Goal: Find specific page/section: Find specific page/section

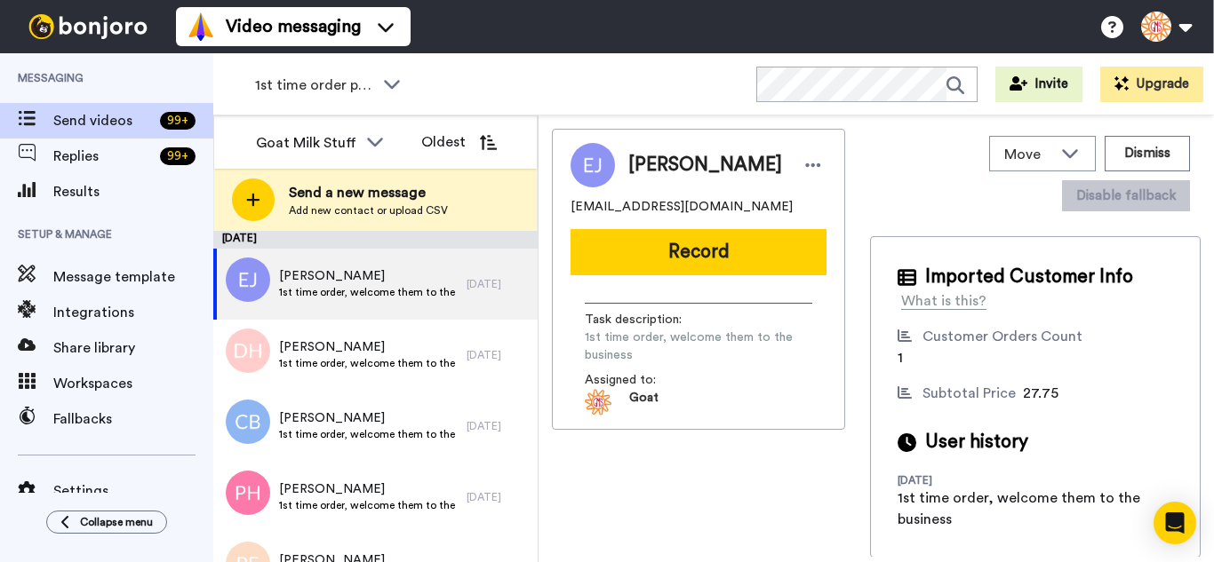
click at [814, 67] on div "1st time order people WORKSPACES View all All Thanking Thankful for Orders Othe…" at bounding box center [713, 84] width 1000 height 62
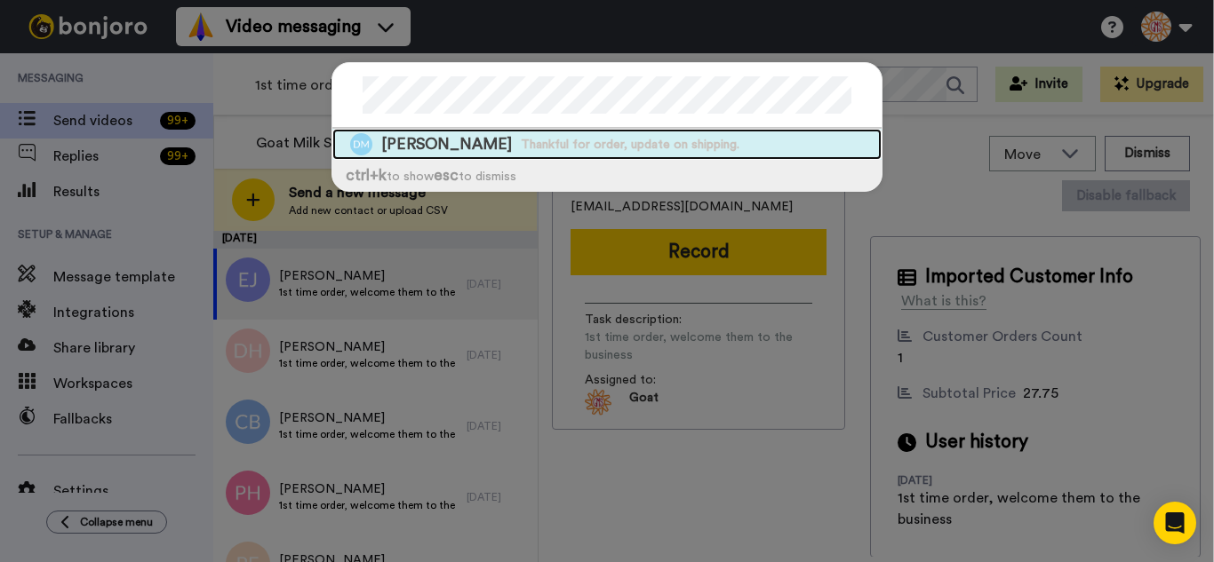
click at [540, 139] on span "Thankful for order, update on shipping." at bounding box center [630, 145] width 219 height 18
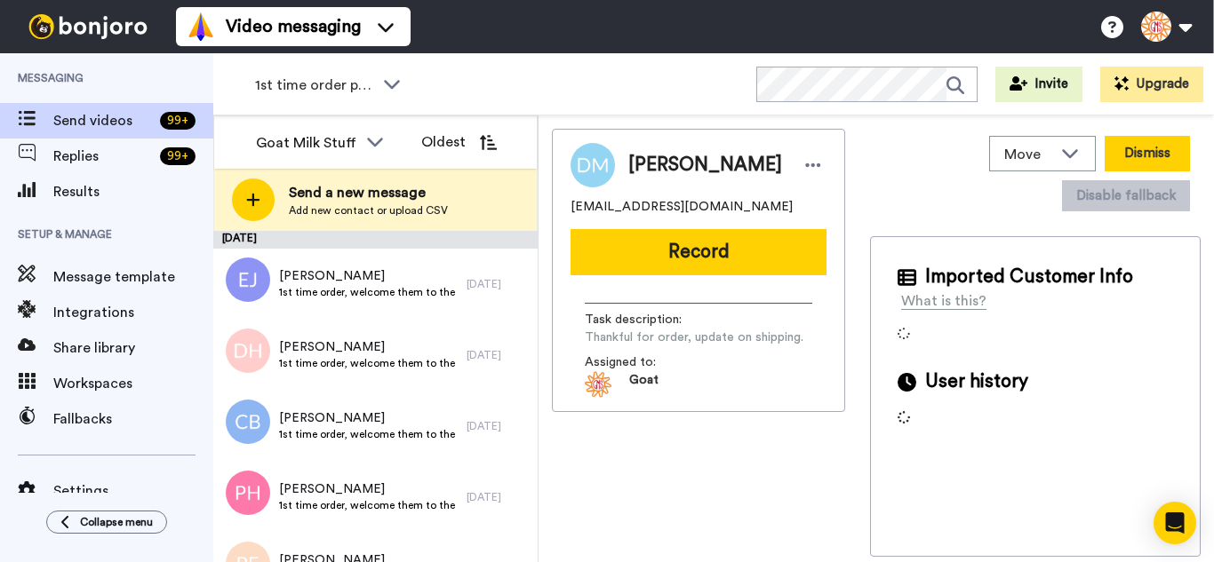
click at [1143, 147] on button "Dismiss" at bounding box center [1146, 154] width 85 height 36
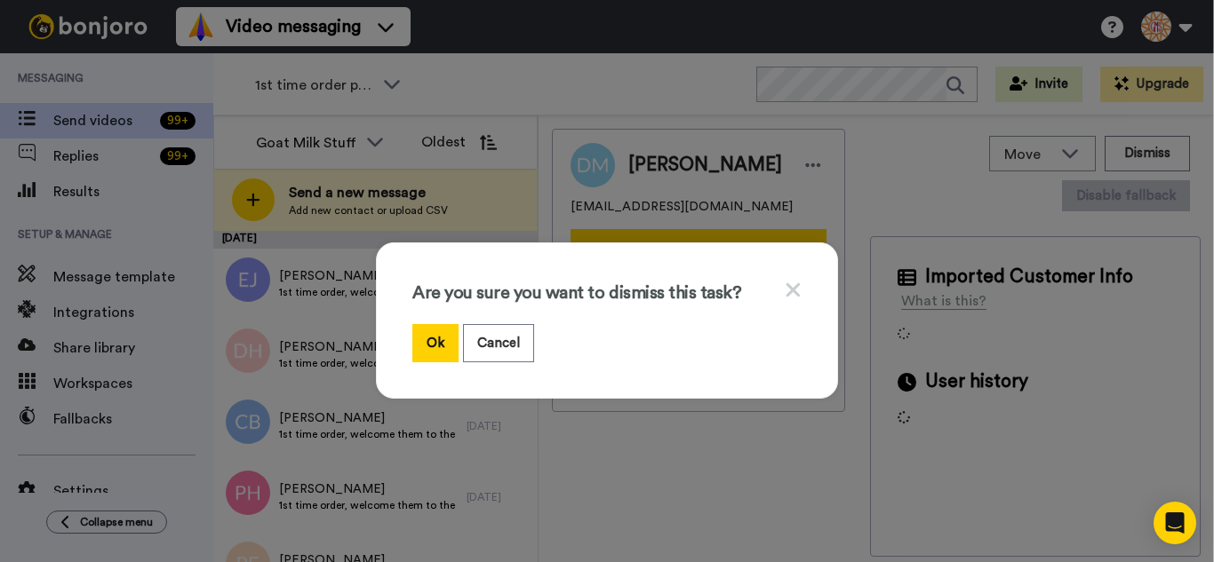
drag, startPoint x: 428, startPoint y: 341, endPoint x: 768, endPoint y: 558, distance: 403.4
click at [433, 340] on button "Ok" at bounding box center [435, 343] width 46 height 38
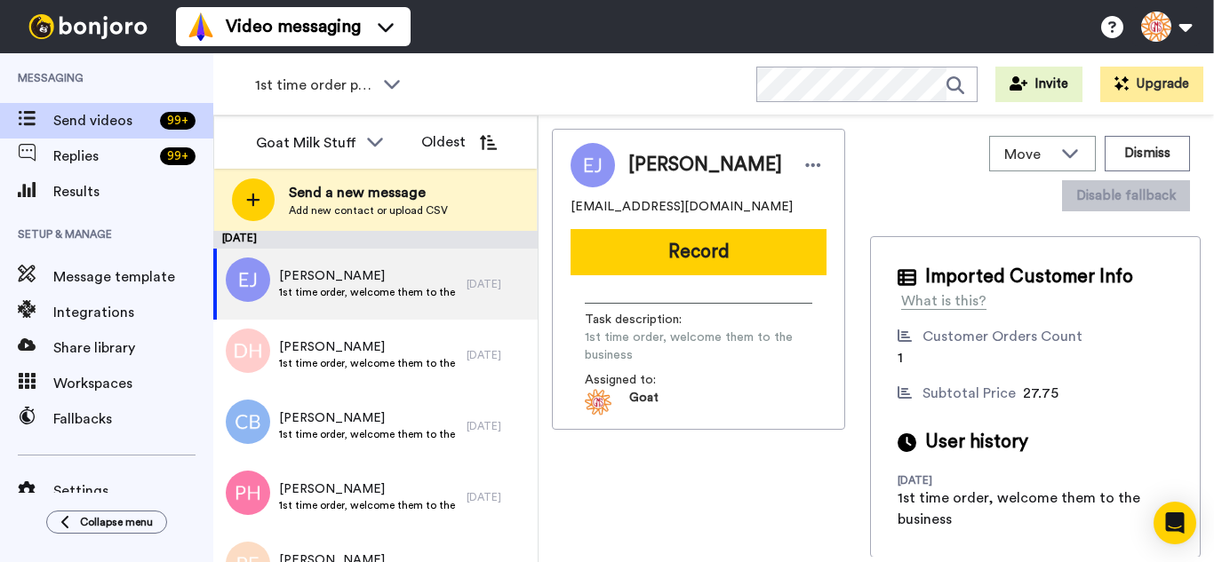
click at [815, 30] on div "Video messaging Switch to Video messaging Testimonials Settings Discover Help &…" at bounding box center [695, 26] width 1038 height 53
